Goal: Information Seeking & Learning: Learn about a topic

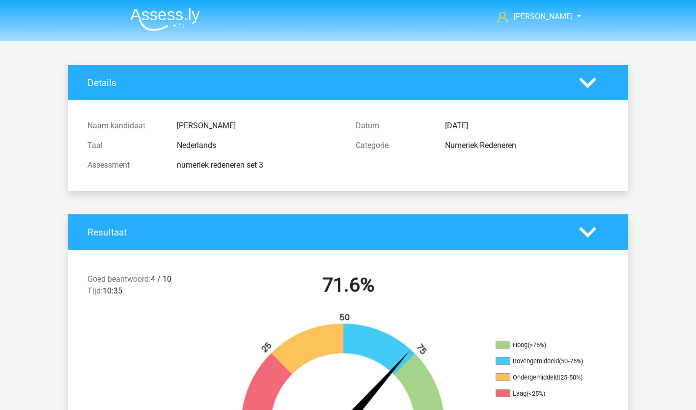
scroll to position [6063, 0]
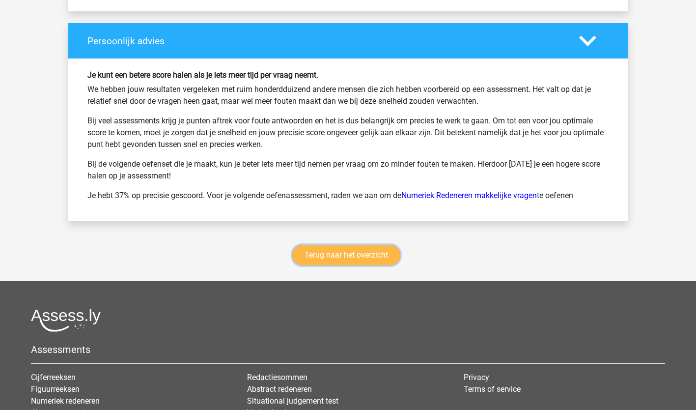
drag, startPoint x: 0, startPoint y: 0, endPoint x: 376, endPoint y: 207, distance: 429.1
click at [376, 245] on link "Terug naar het overzicht" at bounding box center [346, 255] width 108 height 21
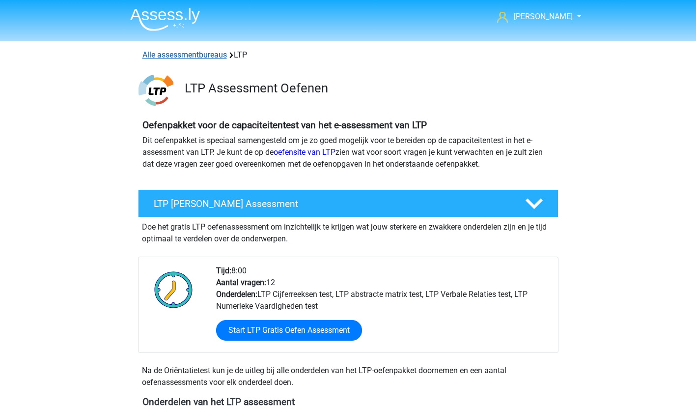
click at [178, 52] on link "Alle assessmentbureaus" at bounding box center [185, 54] width 85 height 9
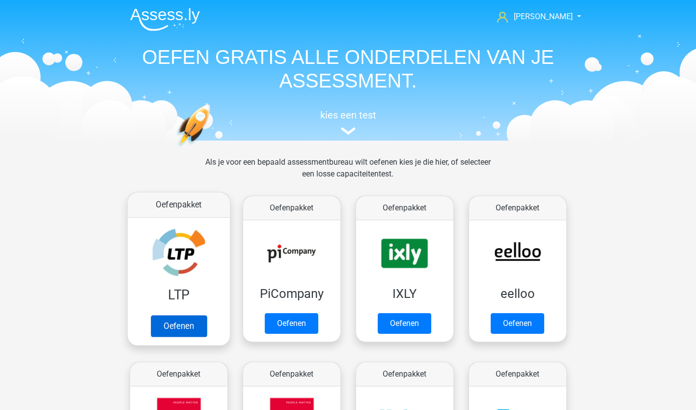
scroll to position [156, 0]
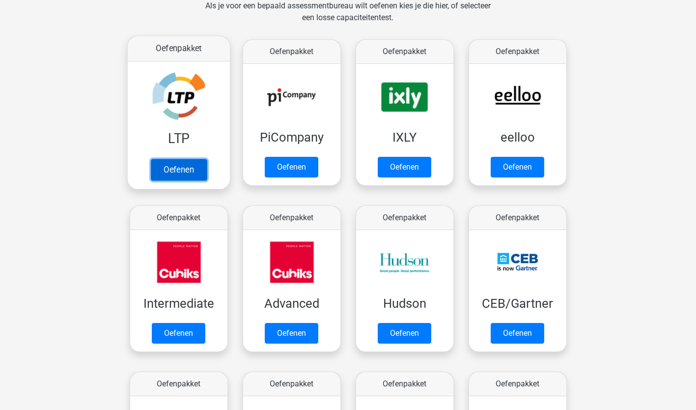
click at [172, 173] on link "Oefenen" at bounding box center [178, 170] width 56 height 22
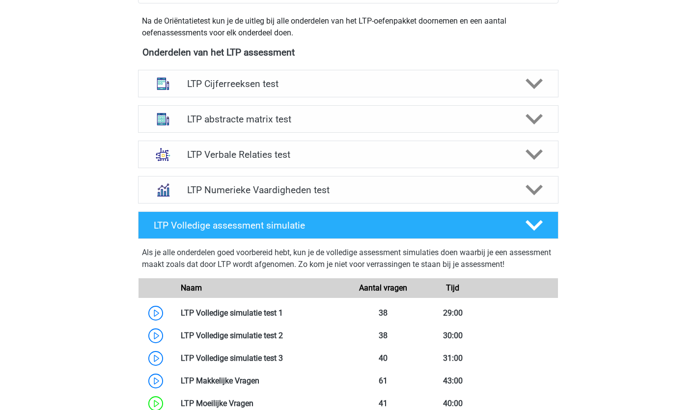
scroll to position [361, 0]
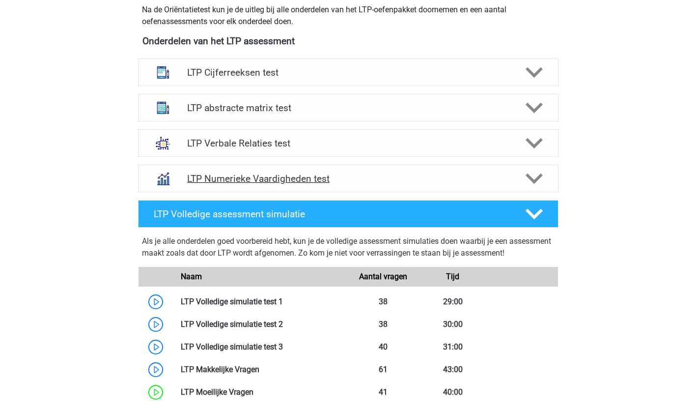
click at [253, 184] on h4 "LTP Numerieke Vaardigheden test" at bounding box center [348, 178] width 322 height 11
